Goal: Information Seeking & Learning: Find specific page/section

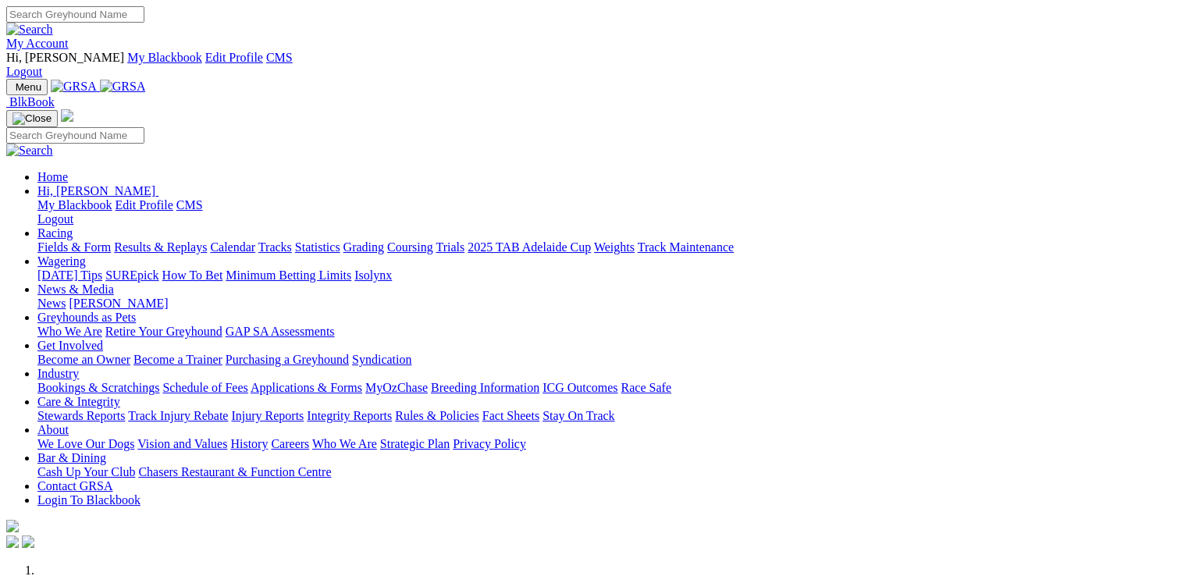
click at [120, 395] on link "Care & Integrity" at bounding box center [78, 401] width 83 height 13
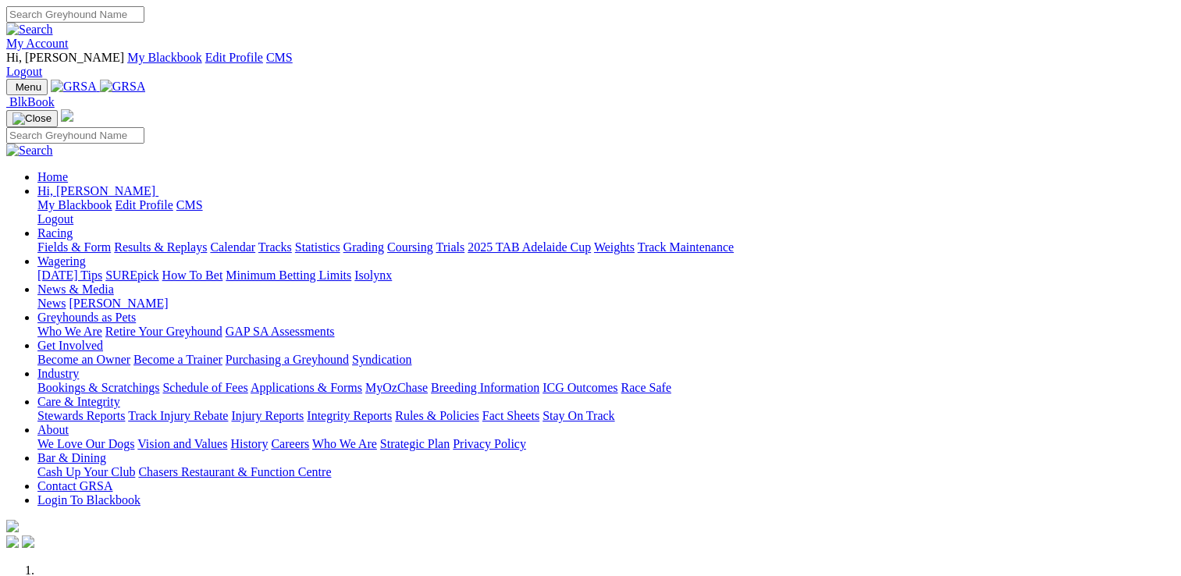
click at [120, 395] on link "Care & Integrity" at bounding box center [78, 401] width 83 height 13
click at [125, 409] on link "Stewards Reports" at bounding box center [80, 415] width 87 height 13
